Goal: Check status: Check status

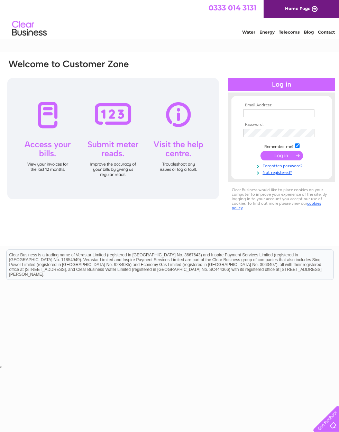
click at [275, 112] on input "text" at bounding box center [278, 113] width 71 height 8
type input "[EMAIL_ADDRESS][DOMAIN_NAME]"
click at [302, 157] on input "submit" at bounding box center [282, 156] width 43 height 10
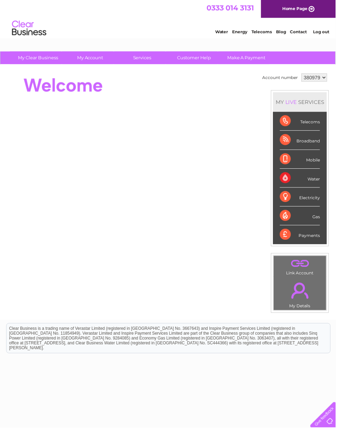
click at [323, 129] on div "Telecoms" at bounding box center [303, 122] width 40 height 19
click at [308, 130] on div "Telecoms" at bounding box center [303, 122] width 40 height 19
click at [295, 127] on div "Telecoms" at bounding box center [303, 122] width 40 height 19
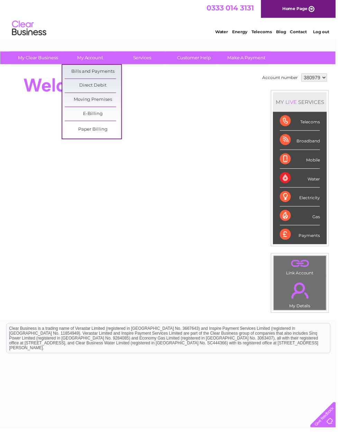
click at [79, 75] on link "Bills and Payments" at bounding box center [93, 72] width 57 height 14
click at [78, 76] on link "Bills and Payments" at bounding box center [93, 72] width 57 height 14
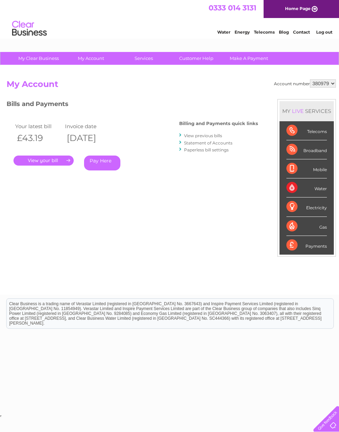
click at [38, 162] on link "." at bounding box center [43, 160] width 60 height 10
